Goal: Task Accomplishment & Management: Complete application form

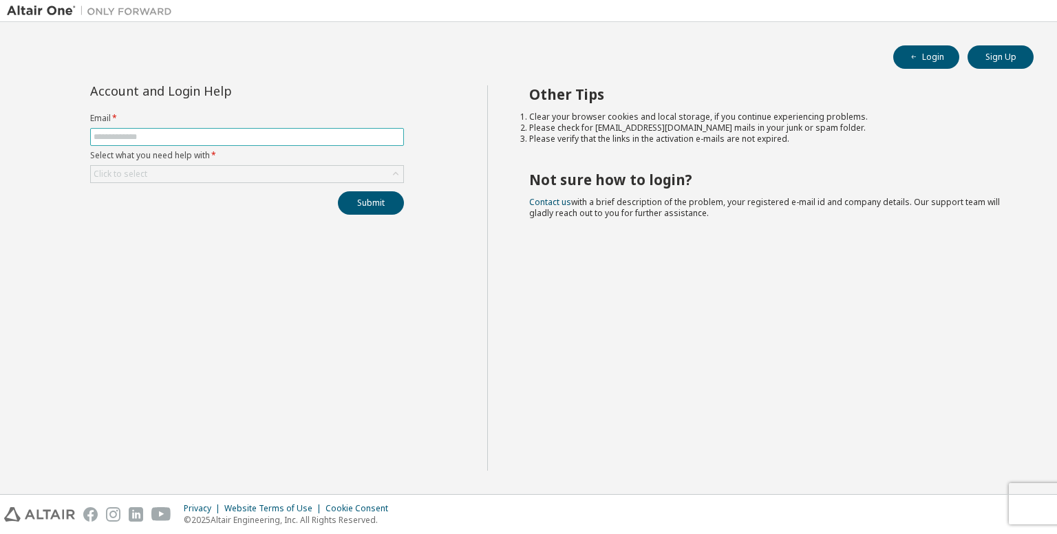
click at [333, 142] on span at bounding box center [247, 137] width 314 height 18
click at [336, 138] on input "text" at bounding box center [247, 136] width 307 height 11
type input "**********"
click at [322, 172] on div "Click to select" at bounding box center [247, 174] width 312 height 17
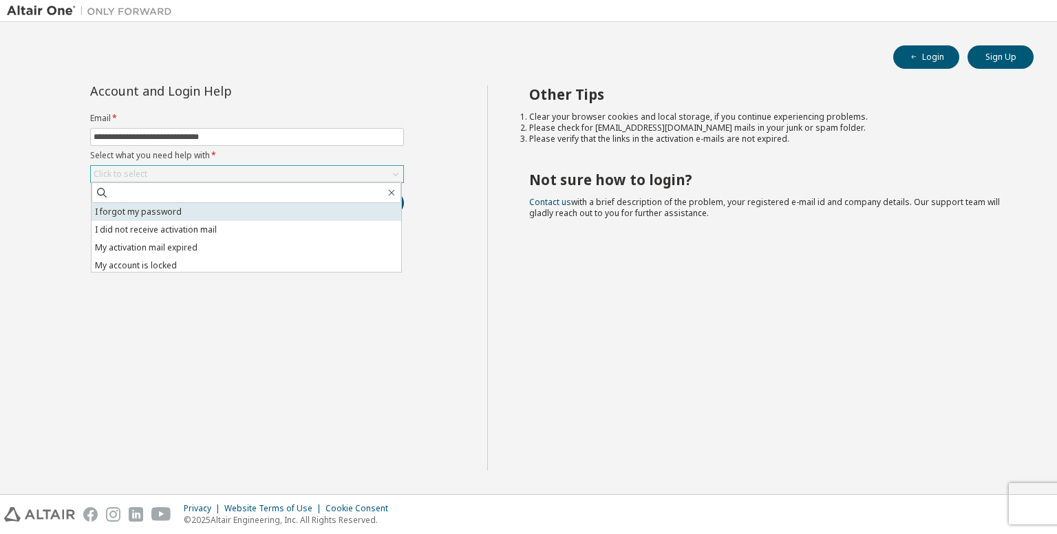
click at [302, 217] on li "I forgot my password" at bounding box center [247, 212] width 310 height 18
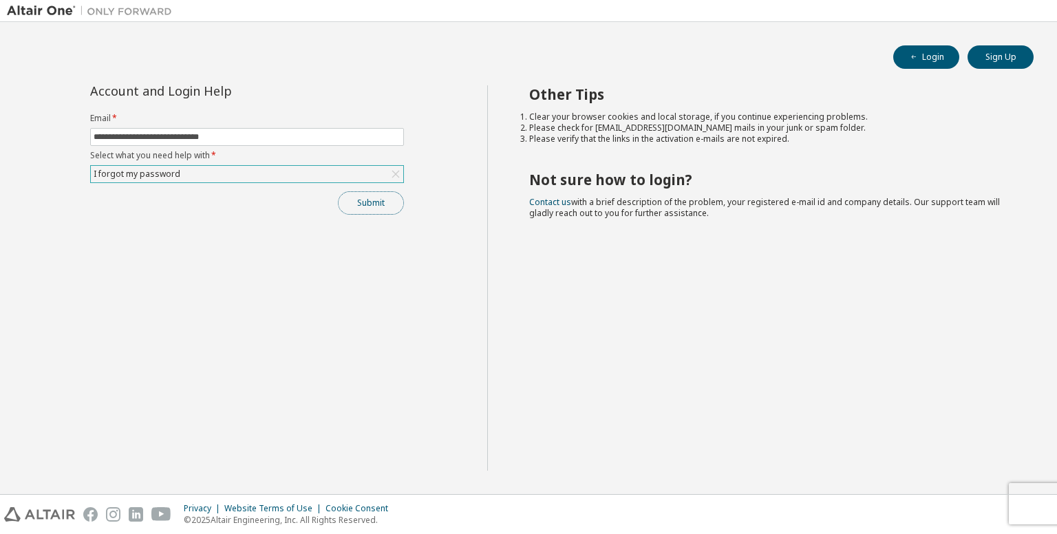
click at [367, 197] on button "Submit" at bounding box center [371, 202] width 66 height 23
click at [376, 200] on button "Submit" at bounding box center [371, 202] width 66 height 23
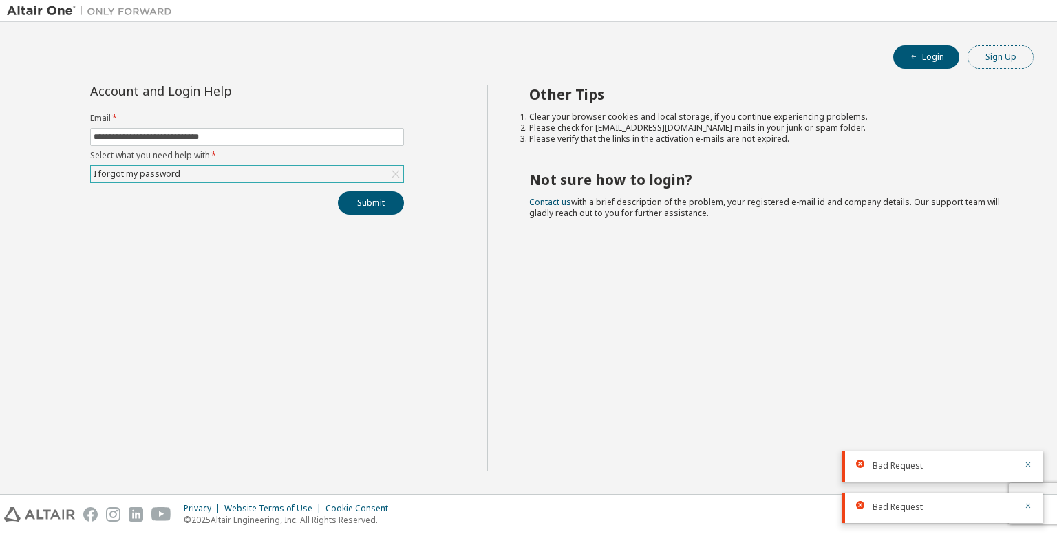
click at [998, 59] on button "Sign Up" at bounding box center [1000, 56] width 66 height 23
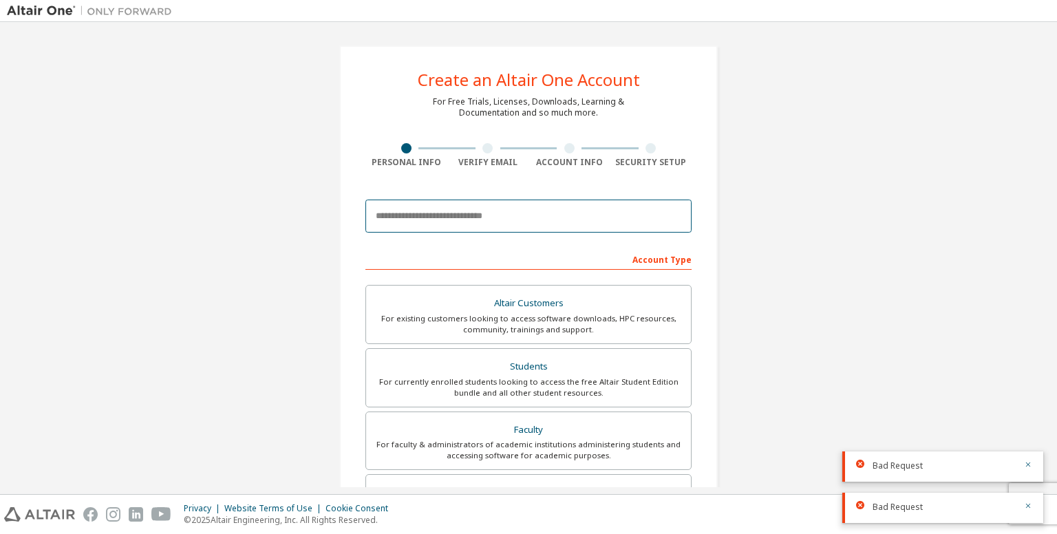
click at [596, 224] on input "email" at bounding box center [528, 216] width 326 height 33
type input "**********"
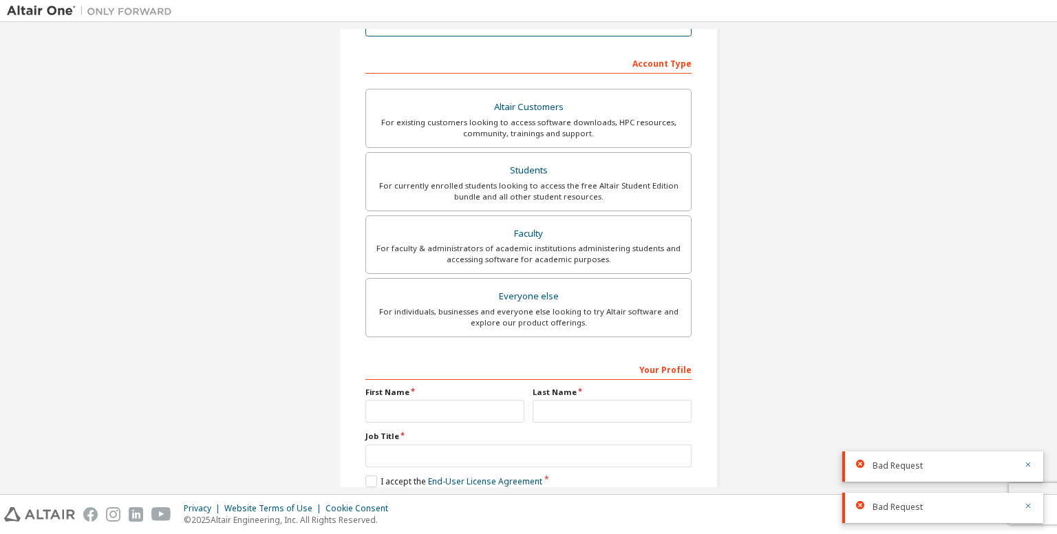
scroll to position [311, 0]
